Goal: Use online tool/utility: Utilize a website feature to perform a specific function

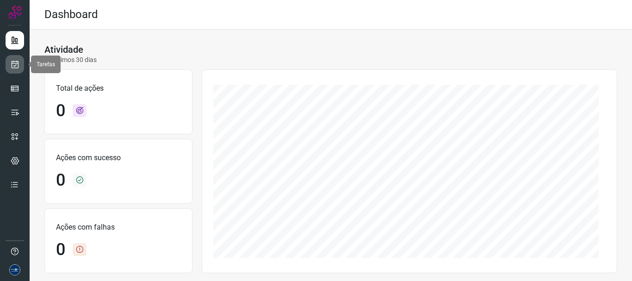
click at [18, 62] on icon at bounding box center [15, 64] width 10 height 9
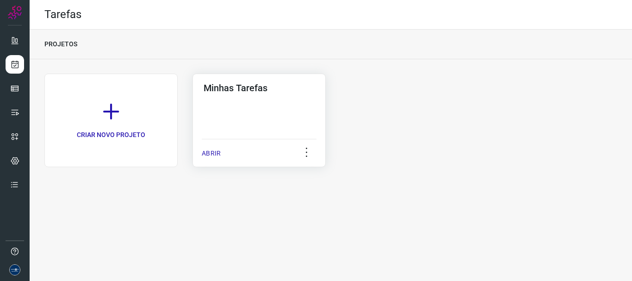
click at [216, 155] on p "ABRIR" at bounding box center [211, 154] width 19 height 10
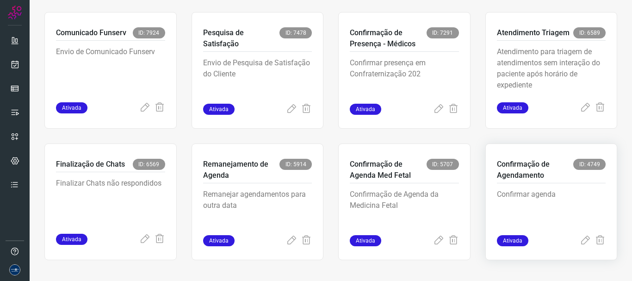
scroll to position [195, 0]
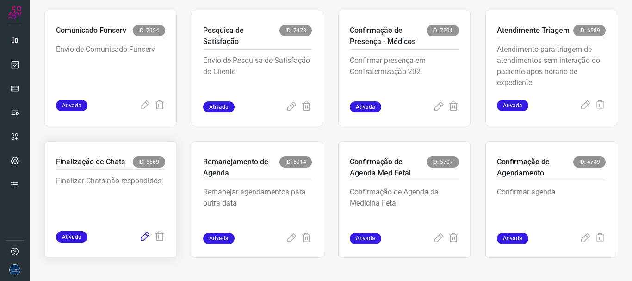
click at [142, 239] on icon at bounding box center [144, 236] width 11 height 11
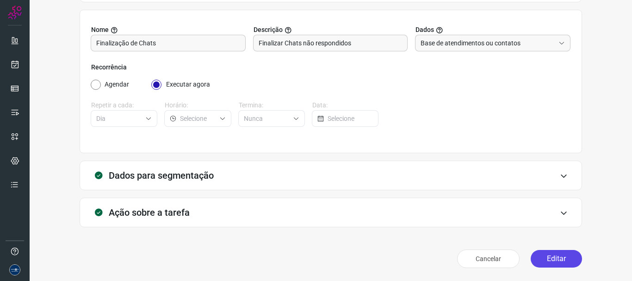
scroll to position [81, 0]
click at [547, 256] on button "Editar" at bounding box center [556, 259] width 51 height 18
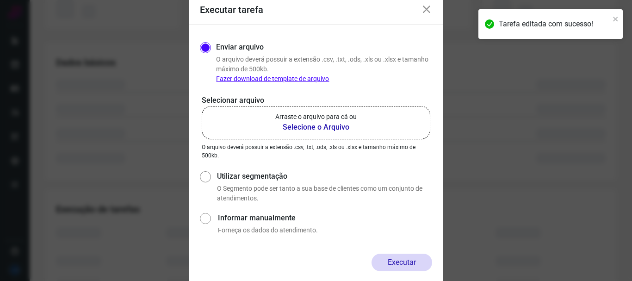
scroll to position [214, 0]
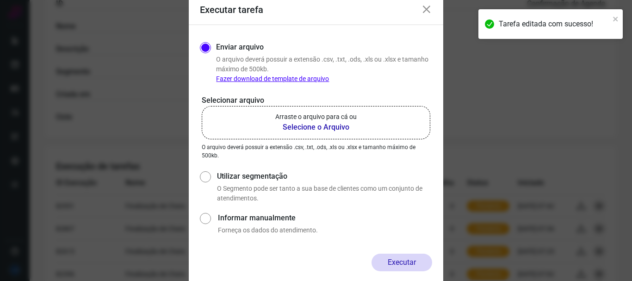
click at [219, 184] on p "O Segmento pode ser tanto a sua base de clientes como um conjunto de atendiment…" at bounding box center [324, 193] width 215 height 19
click at [232, 176] on label "Utilizar segmentação" at bounding box center [324, 176] width 215 height 11
click at [210, 176] on input "Utilizar segmentação" at bounding box center [205, 186] width 10 height 34
radio input "true"
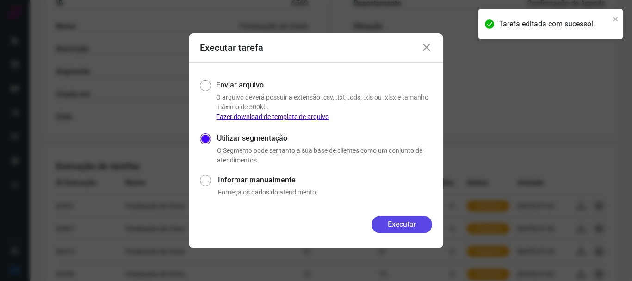
click at [405, 221] on button "Executar" at bounding box center [402, 225] width 61 height 18
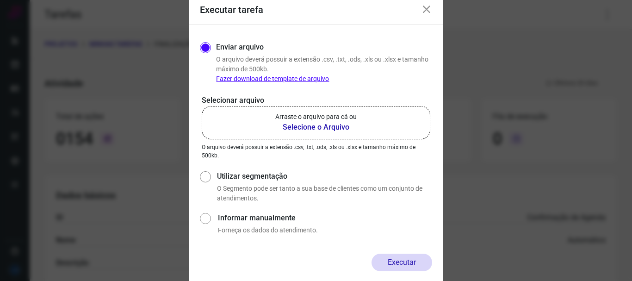
click at [433, 4] on div "Executar tarefa" at bounding box center [316, 10] width 254 height 30
click at [424, 11] on icon at bounding box center [426, 9] width 11 height 11
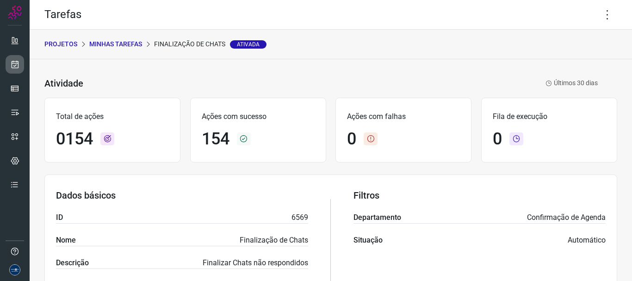
click at [19, 62] on icon at bounding box center [15, 64] width 10 height 9
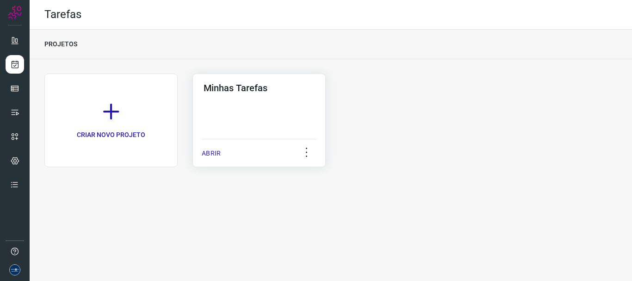
click at [218, 153] on p "ABRIR" at bounding box center [211, 154] width 19 height 10
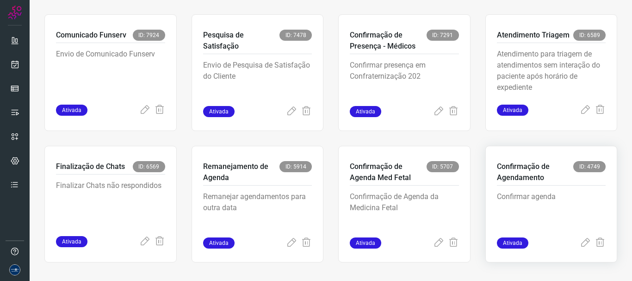
scroll to position [195, 0]
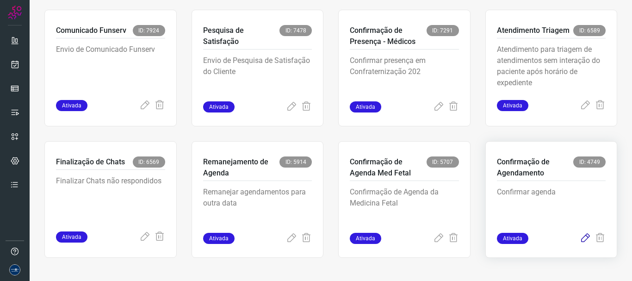
click at [580, 240] on icon at bounding box center [585, 238] width 11 height 11
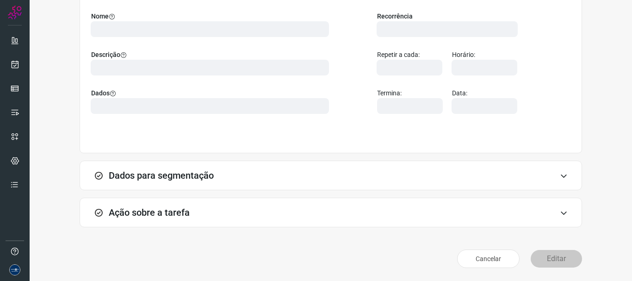
scroll to position [81, 0]
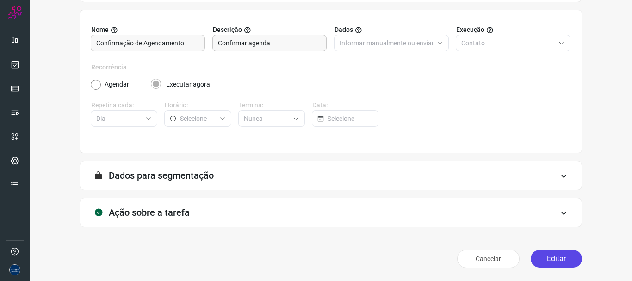
click at [541, 257] on button "Editar" at bounding box center [556, 259] width 51 height 18
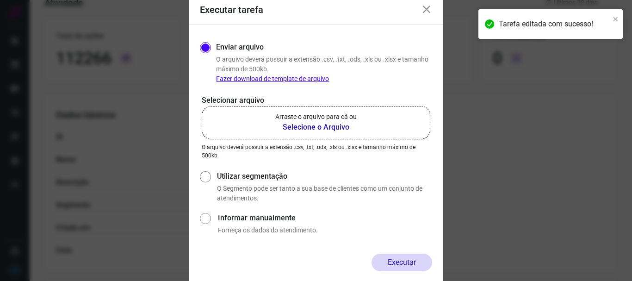
click at [315, 114] on p "Arraste o arquivo para cá ou" at bounding box center [315, 117] width 81 height 10
click at [0, 0] on input "Arraste o arquivo para cá ou Selecione o Arquivo" at bounding box center [0, 0] width 0 height 0
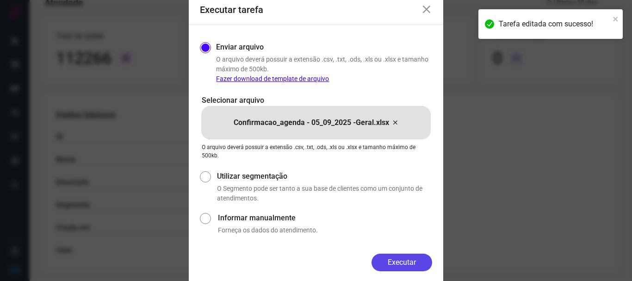
click at [415, 258] on button "Executar" at bounding box center [402, 263] width 61 height 18
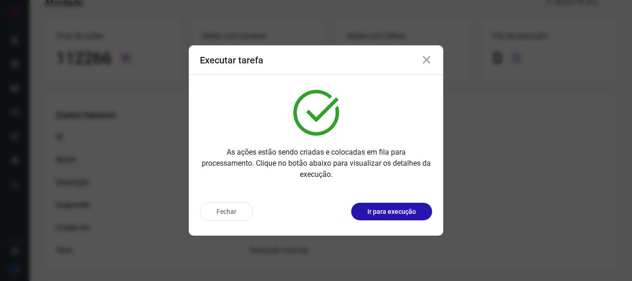
click at [427, 60] on icon at bounding box center [426, 60] width 11 height 11
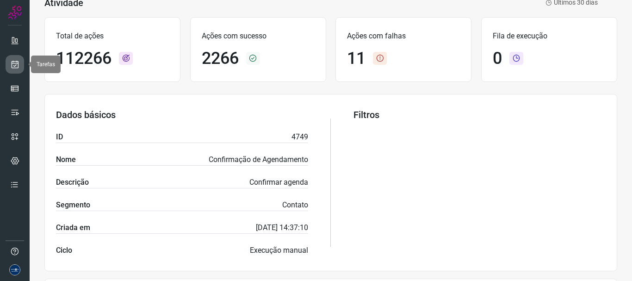
click at [18, 65] on icon at bounding box center [15, 64] width 10 height 9
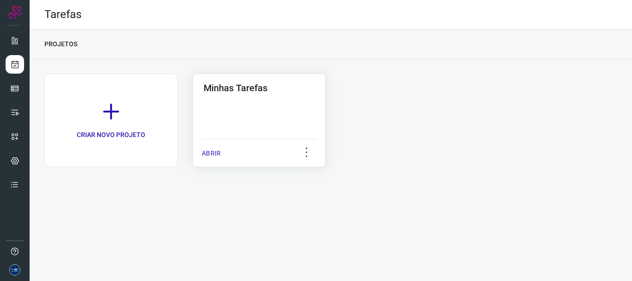
click at [212, 157] on p "ABRIR" at bounding box center [211, 154] width 19 height 10
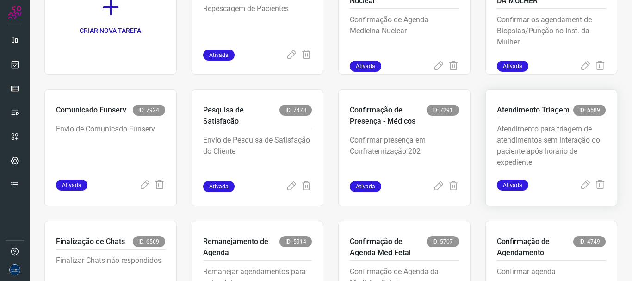
scroll to position [139, 0]
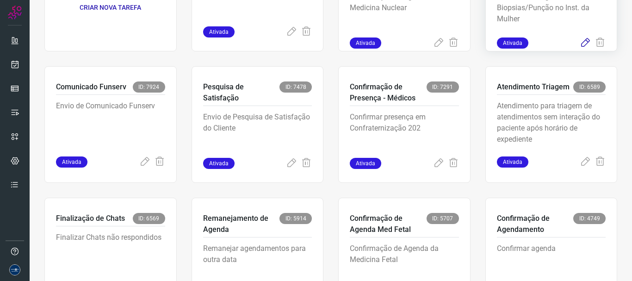
click at [580, 41] on icon at bounding box center [585, 42] width 11 height 11
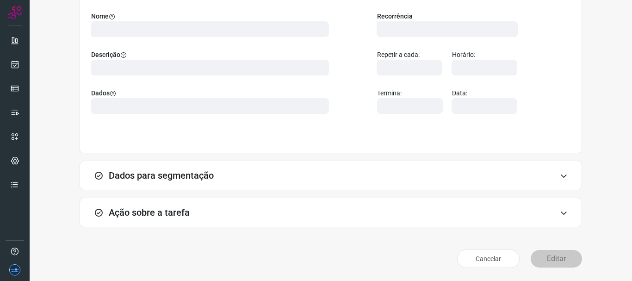
scroll to position [81, 0]
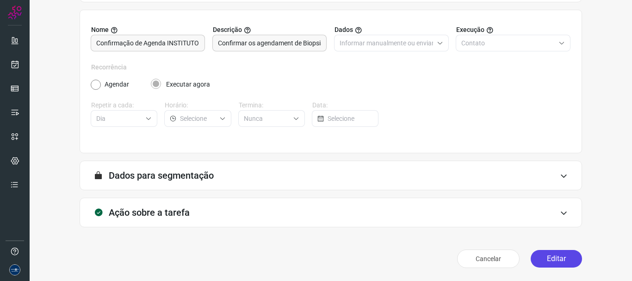
click at [557, 255] on button "Editar" at bounding box center [556, 259] width 51 height 18
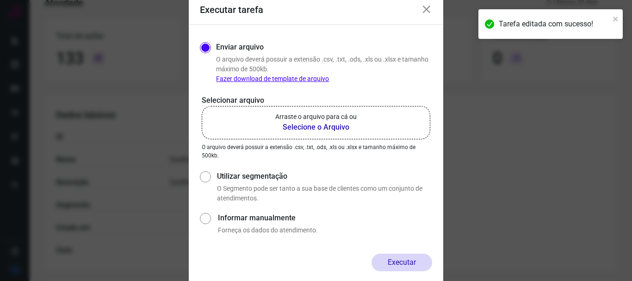
click at [276, 124] on b "Selecione o Arquivo" at bounding box center [315, 127] width 81 height 11
click at [0, 0] on input "Arraste o arquivo para cá ou Selecione o Arquivo" at bounding box center [0, 0] width 0 height 0
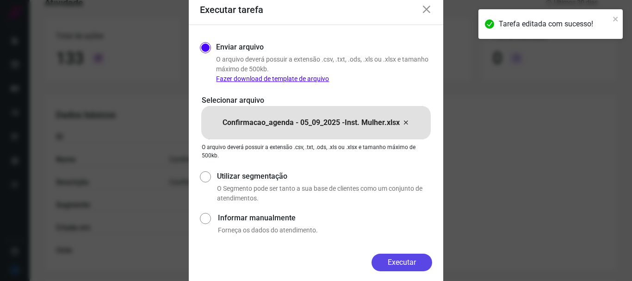
click at [414, 264] on button "Executar" at bounding box center [402, 263] width 61 height 18
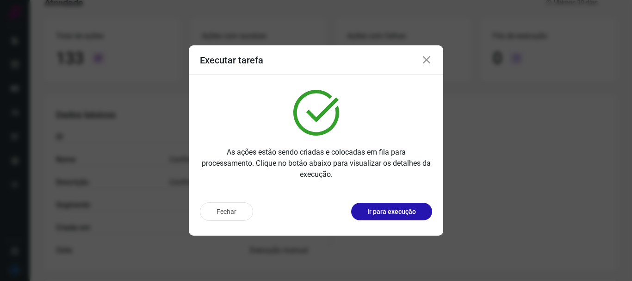
click at [428, 61] on icon at bounding box center [426, 60] width 11 height 11
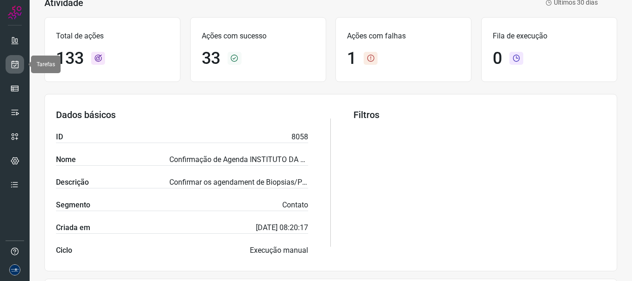
click at [17, 63] on icon at bounding box center [15, 64] width 10 height 9
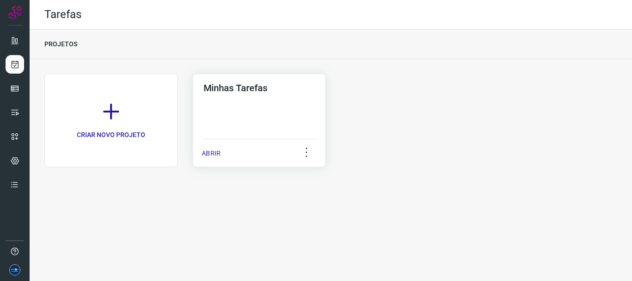
click at [212, 149] on p "ABRIR" at bounding box center [211, 154] width 19 height 10
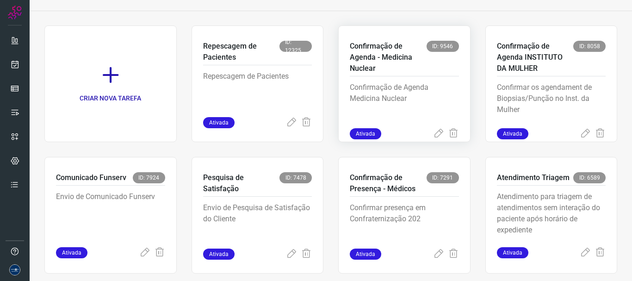
scroll to position [46, 0]
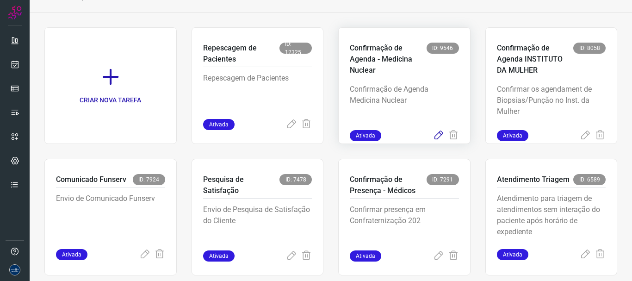
click at [434, 133] on icon at bounding box center [438, 135] width 11 height 11
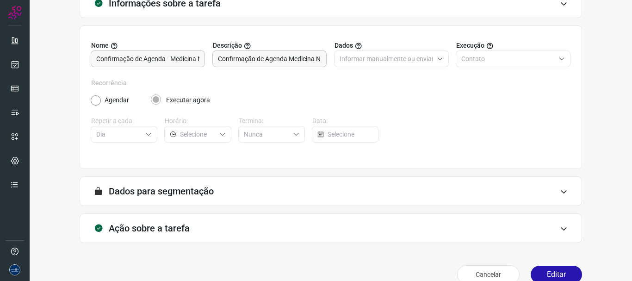
scroll to position [81, 0]
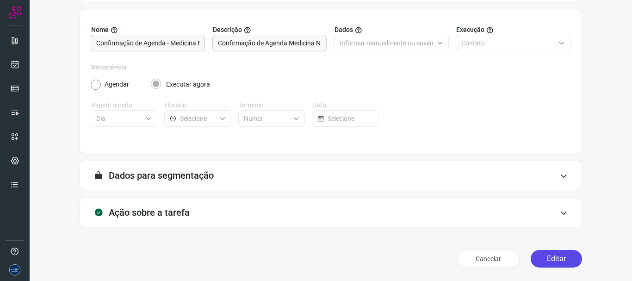
drag, startPoint x: 544, startPoint y: 247, endPoint x: 545, endPoint y: 254, distance: 7.5
click at [544, 248] on div "Cancelar Editar" at bounding box center [331, 259] width 503 height 26
click at [545, 254] on button "Editar" at bounding box center [556, 259] width 51 height 18
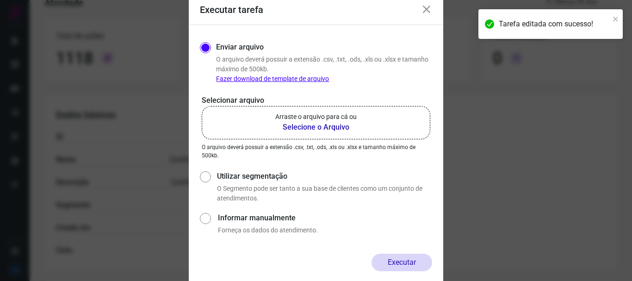
click at [273, 130] on label "Arraste o arquivo para cá ou Selecione o Arquivo" at bounding box center [316, 122] width 229 height 33
click at [0, 0] on input "Arraste o arquivo para cá ou Selecione o Arquivo" at bounding box center [0, 0] width 0 height 0
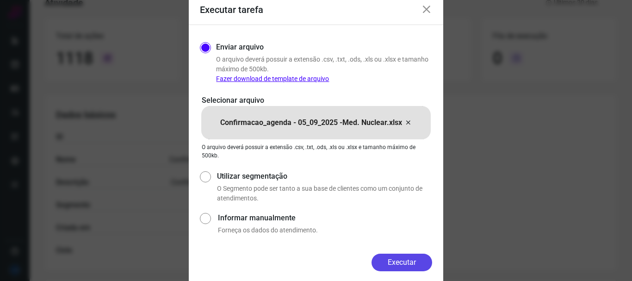
click at [411, 257] on button "Executar" at bounding box center [402, 263] width 61 height 18
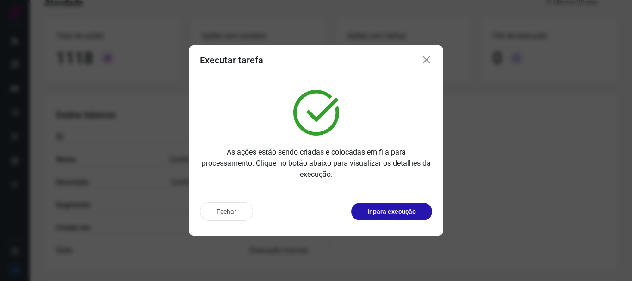
click at [427, 59] on icon at bounding box center [426, 60] width 11 height 11
